Goal: Task Accomplishment & Management: Manage account settings

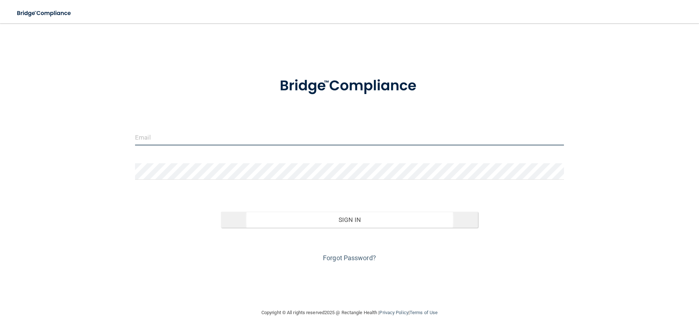
type input "[EMAIL_ADDRESS][DOMAIN_NAME]"
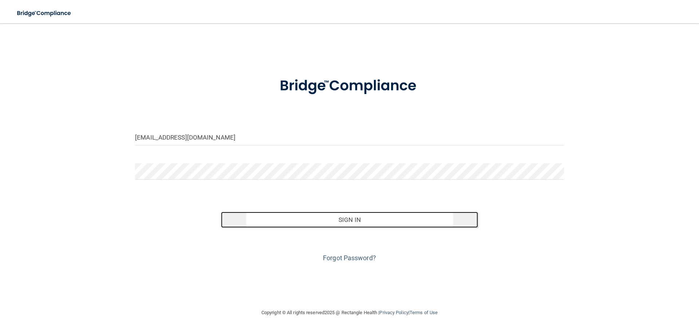
click at [324, 220] on button "Sign In" at bounding box center [349, 220] width 257 height 16
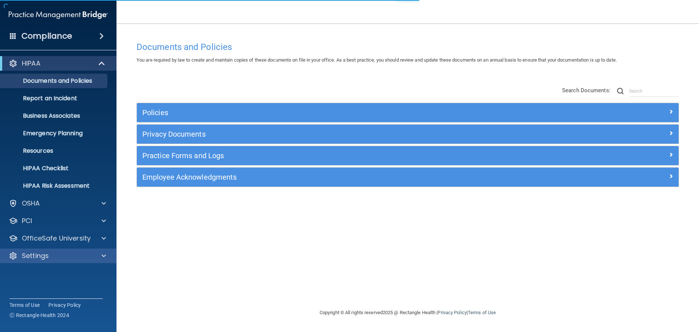
click at [55, 263] on div "Settings" at bounding box center [58, 255] width 117 height 15
click at [43, 257] on p "Settings" at bounding box center [35, 255] width 27 height 9
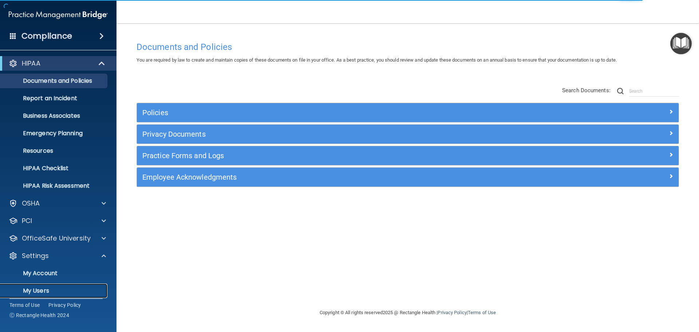
click at [39, 292] on p "My Users" at bounding box center [54, 290] width 99 height 7
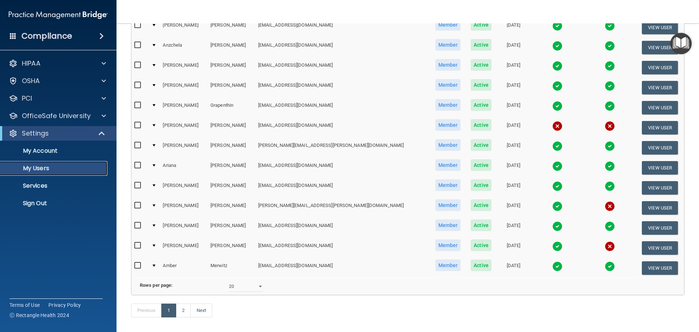
scroll to position [255, 0]
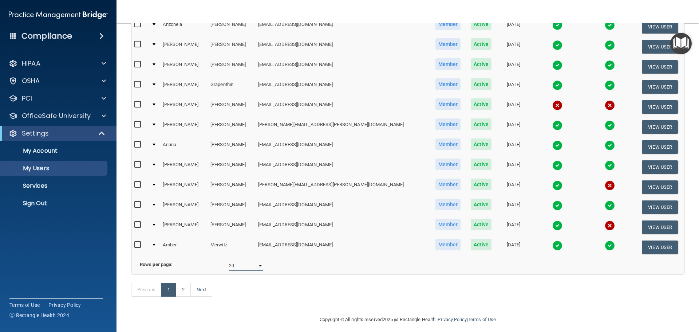
click at [253, 271] on select "10 20 30 40 all" at bounding box center [246, 265] width 34 height 11
select select "35"
click at [229, 265] on select "10 20 30 40 all" at bounding box center [246, 265] width 34 height 11
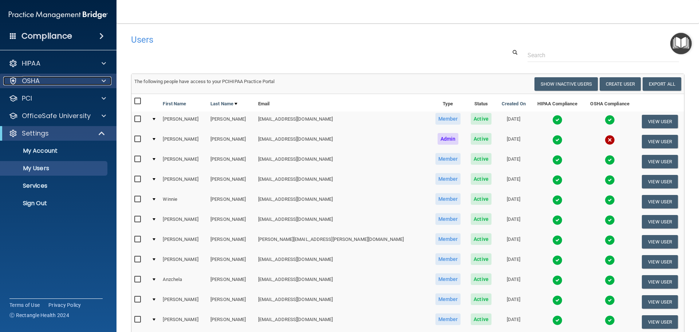
click at [38, 82] on p "OSHA" at bounding box center [31, 80] width 18 height 9
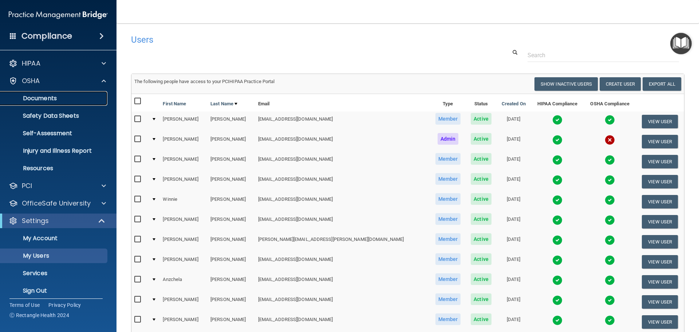
click at [42, 102] on p "Documents" at bounding box center [54, 98] width 99 height 7
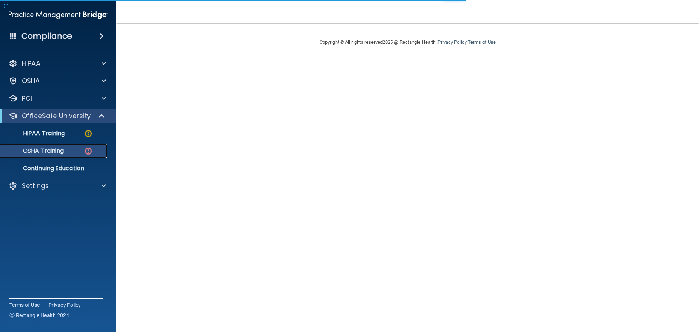
click at [48, 152] on p "OSHA Training" at bounding box center [34, 150] width 59 height 7
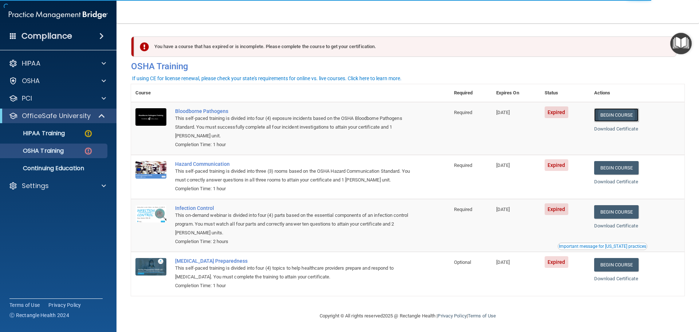
click at [619, 117] on link "Begin Course" at bounding box center [616, 114] width 44 height 13
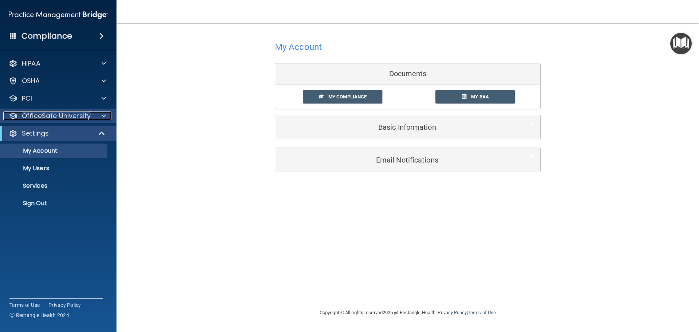
click at [52, 114] on p "OfficeSafe University" at bounding box center [56, 115] width 69 height 9
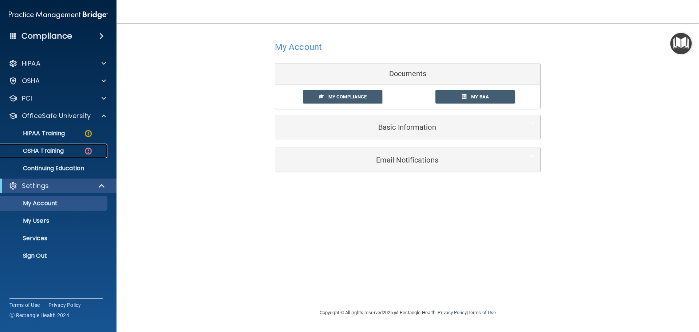
click at [51, 151] on p "OSHA Training" at bounding box center [34, 150] width 59 height 7
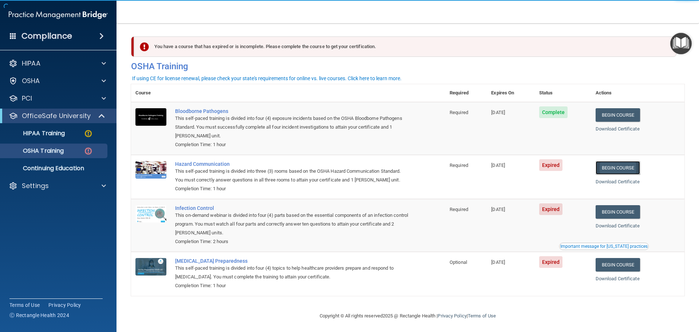
click at [618, 173] on link "Begin Course" at bounding box center [618, 167] width 44 height 13
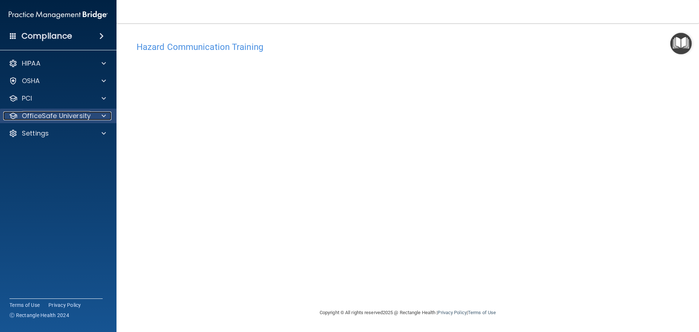
click at [74, 116] on p "OfficeSafe University" at bounding box center [56, 115] width 69 height 9
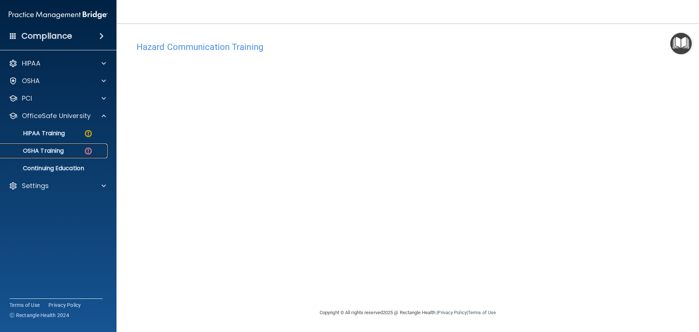
click at [62, 151] on p "OSHA Training" at bounding box center [34, 150] width 59 height 7
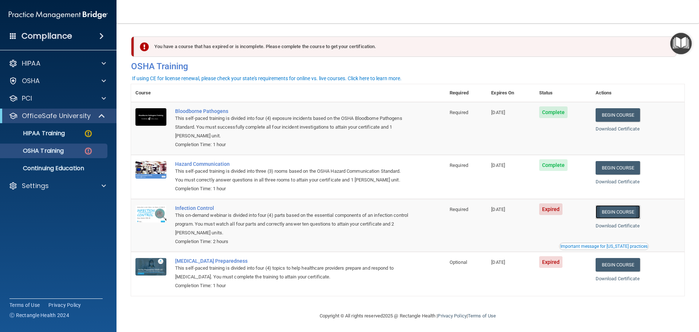
click at [620, 211] on link "Begin Course" at bounding box center [618, 211] width 44 height 13
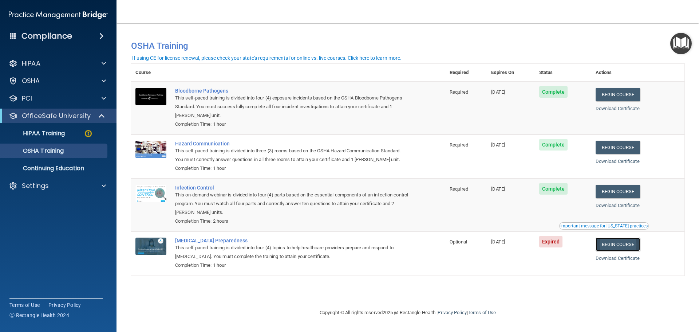
click at [626, 247] on link "Begin Course" at bounding box center [618, 243] width 44 height 13
click at [49, 179] on div "Settings" at bounding box center [58, 185] width 117 height 15
click at [46, 189] on p "Settings" at bounding box center [35, 185] width 27 height 9
click at [39, 221] on p "My Users" at bounding box center [54, 220] width 99 height 7
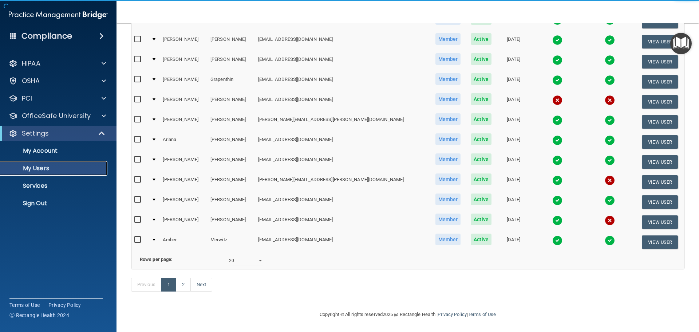
scroll to position [271, 0]
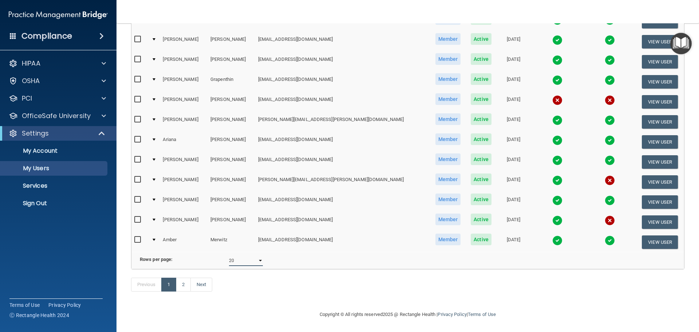
click at [258, 258] on select "10 20 30 40 all" at bounding box center [246, 260] width 34 height 11
select select "35"
click at [229, 255] on select "10 20 30 40 all" at bounding box center [246, 260] width 34 height 11
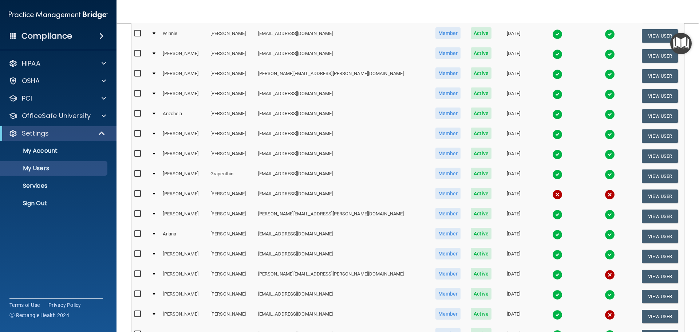
scroll to position [182, 0]
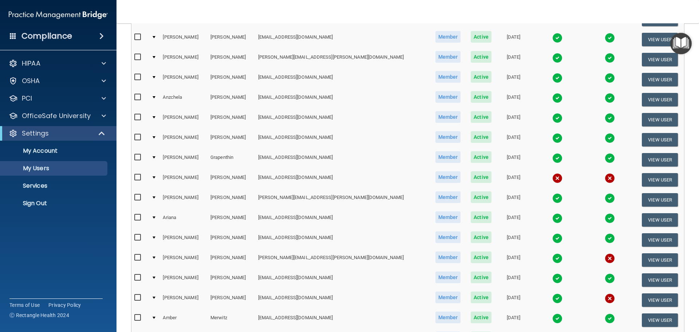
click at [139, 177] on input "checkbox" at bounding box center [138, 177] width 8 height 6
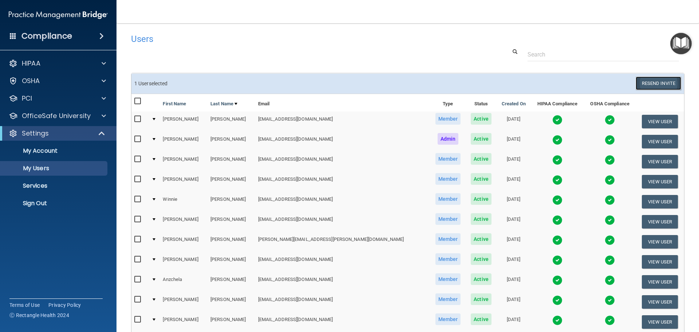
click at [655, 85] on button "Resend Invite" at bounding box center [659, 82] width 46 height 13
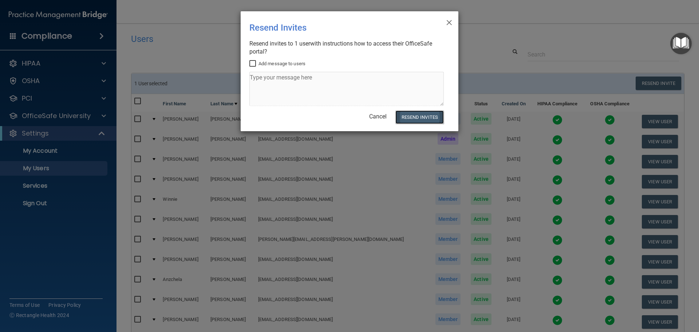
click at [432, 117] on button "Resend Invites" at bounding box center [419, 116] width 48 height 13
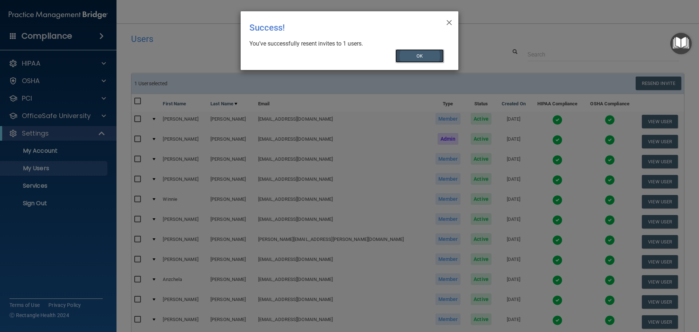
click at [425, 61] on button "OK" at bounding box center [419, 55] width 49 height 13
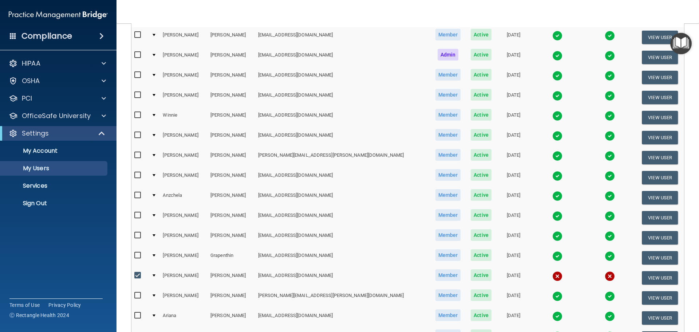
scroll to position [183, 0]
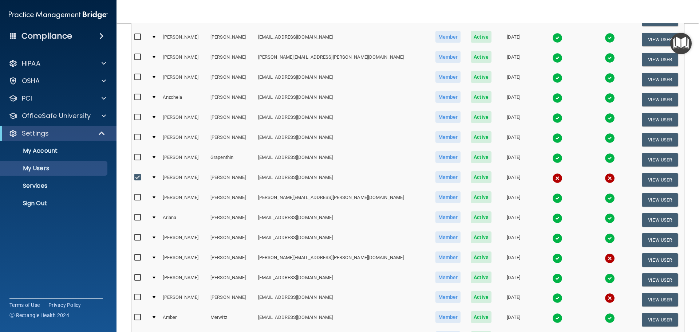
click at [140, 178] on input "checkbox" at bounding box center [138, 177] width 8 height 6
checkbox input "false"
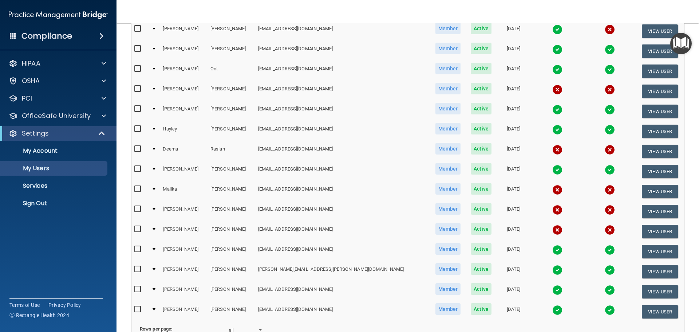
scroll to position [510, 0]
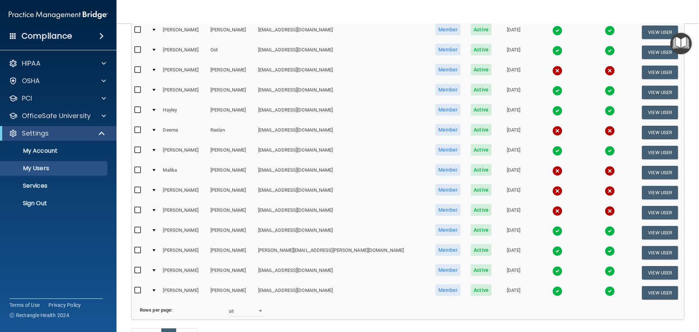
click at [139, 210] on input "checkbox" at bounding box center [138, 210] width 8 height 6
checkbox input "true"
click at [137, 189] on input "checkbox" at bounding box center [138, 190] width 8 height 6
checkbox input "true"
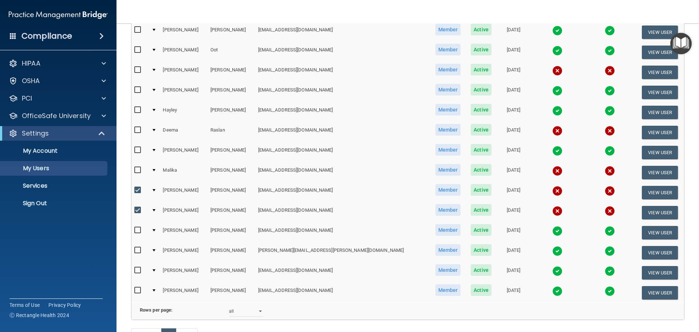
click at [139, 168] on input "checkbox" at bounding box center [138, 170] width 8 height 6
checkbox input "true"
click at [136, 130] on input "checkbox" at bounding box center [138, 130] width 8 height 6
checkbox input "true"
click at [139, 70] on input "checkbox" at bounding box center [138, 70] width 8 height 6
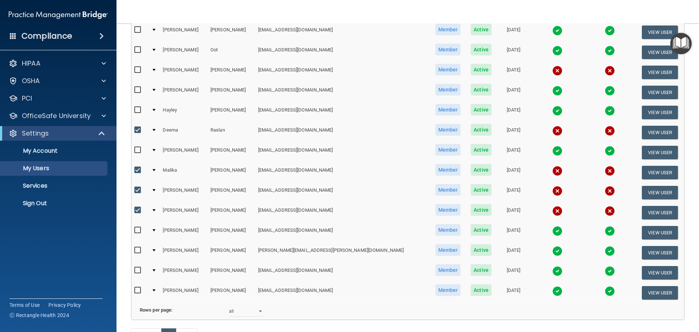
checkbox input "true"
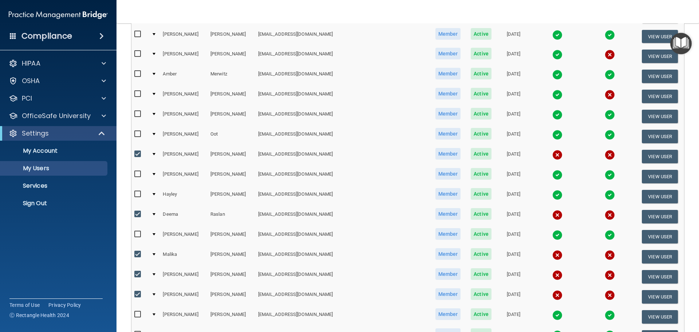
scroll to position [390, 0]
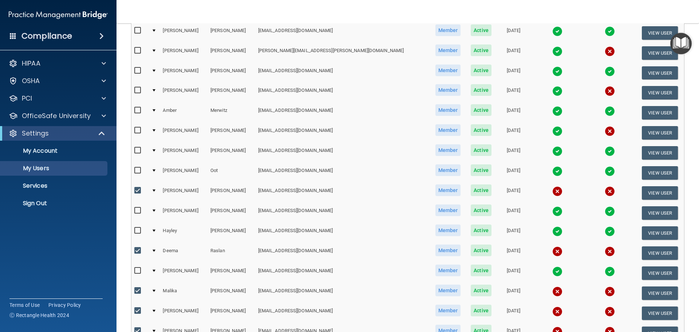
click at [135, 130] on input "checkbox" at bounding box center [138, 130] width 8 height 6
checkbox input "true"
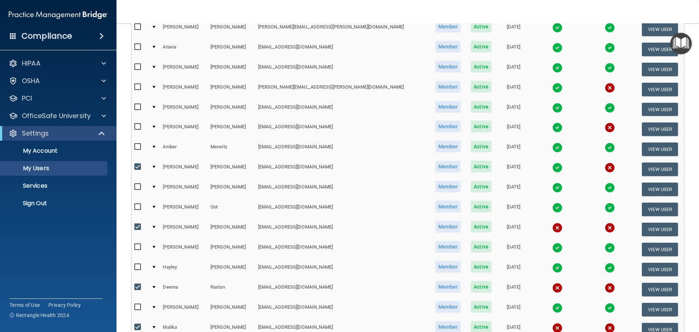
click at [139, 128] on input "checkbox" at bounding box center [138, 127] width 8 height 6
checkbox input "true"
click at [138, 87] on input "checkbox" at bounding box center [138, 87] width 8 height 6
checkbox input "true"
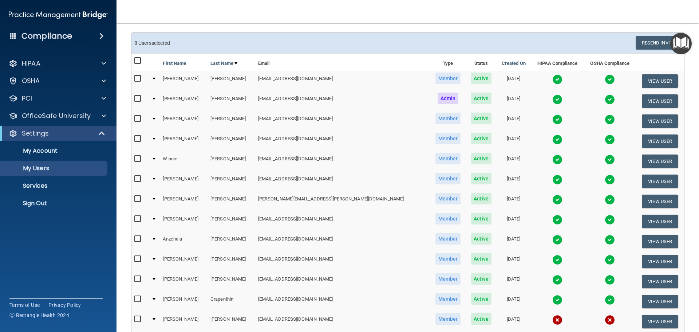
scroll to position [25, 0]
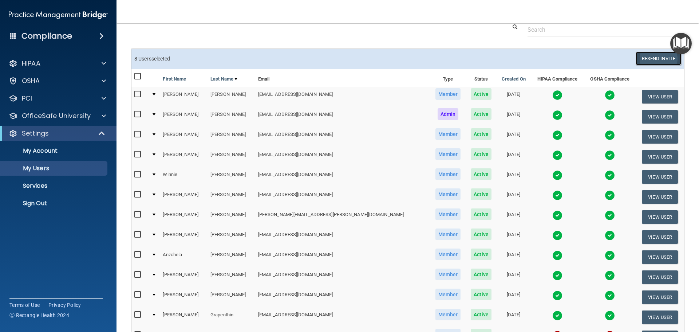
click at [657, 61] on button "Resend Invite" at bounding box center [659, 58] width 46 height 13
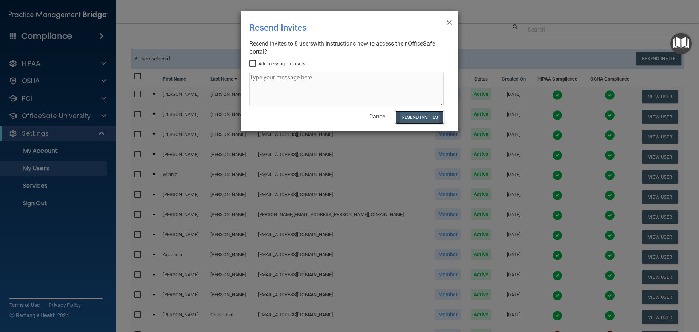
click at [424, 118] on button "Resend Invites" at bounding box center [419, 116] width 48 height 13
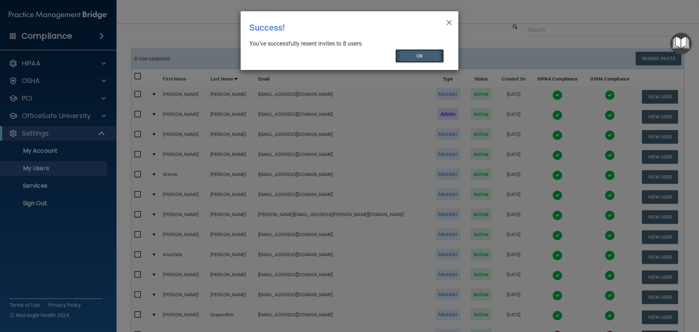
drag, startPoint x: 426, startPoint y: 58, endPoint x: 438, endPoint y: 40, distance: 21.7
click at [426, 58] on button "OK" at bounding box center [419, 55] width 49 height 13
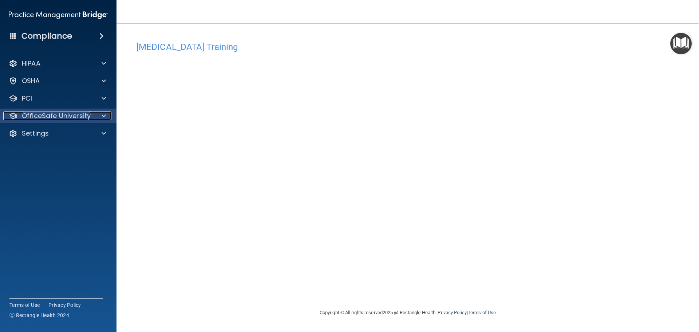
click at [51, 114] on p "OfficeSafe University" at bounding box center [56, 115] width 69 height 9
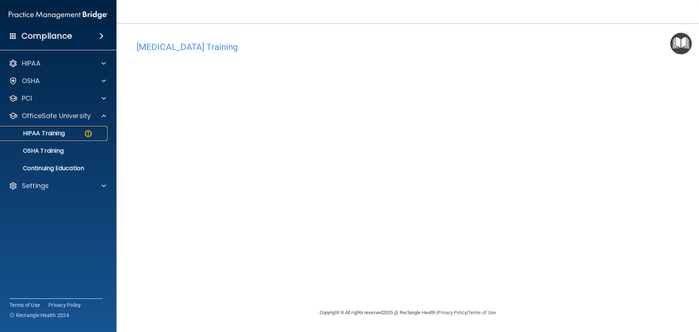
click at [61, 138] on link "HIPAA Training" at bounding box center [50, 133] width 115 height 15
